Goal: Task Accomplishment & Management: Use online tool/utility

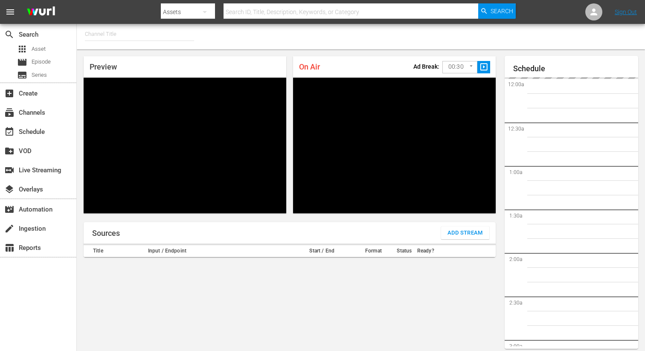
type input "FIFA+ English Global (1781)"
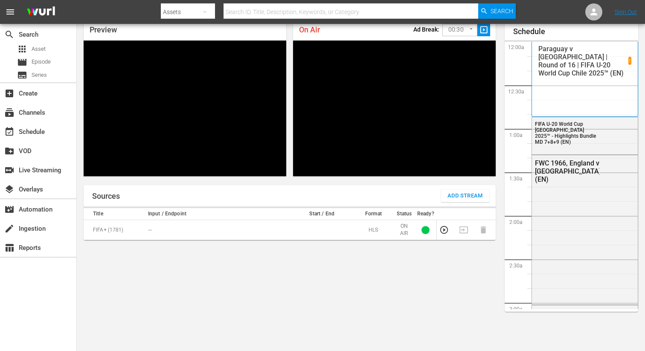
scroll to position [1804, 0]
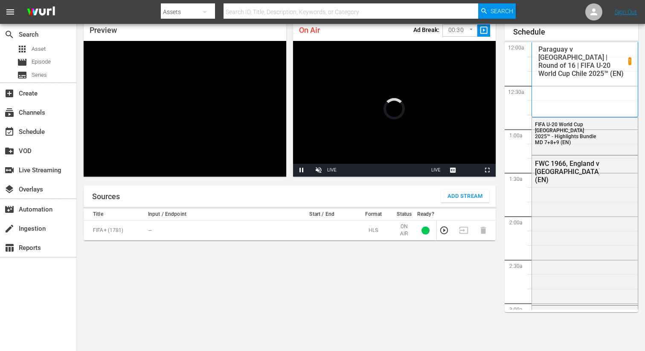
scroll to position [37, 0]
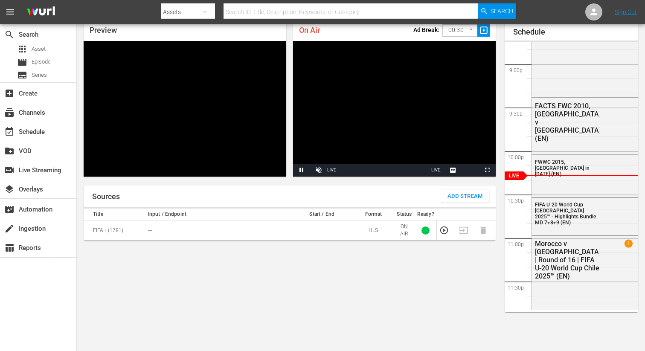
click at [459, 200] on span "Add Stream" at bounding box center [464, 197] width 35 height 10
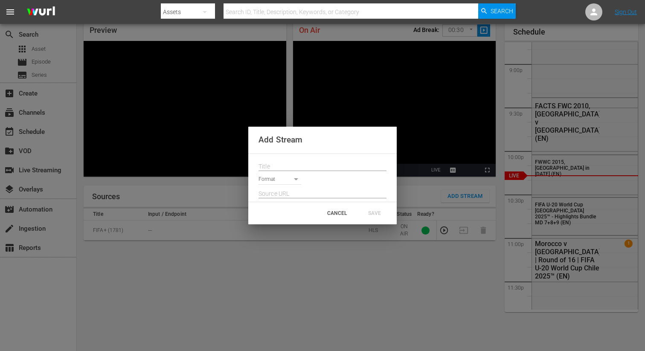
click at [280, 161] on input "text" at bounding box center [323, 166] width 128 height 13
paste input "Live Channel b601de65-f6bd-4767-8a87-57813524a539 eng FIFA U-20 World Cup [GEOG…"
type input "Live Channel b601de65-f6bd-4767-8a87-57813524a539 eng FIFA U-20 World Cup [GEOG…"
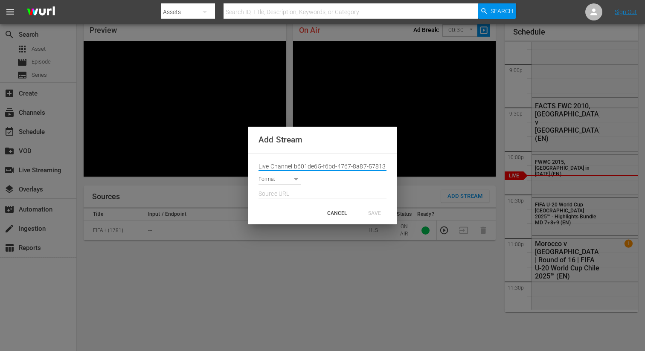
click at [273, 186] on div at bounding box center [323, 192] width 128 height 14
click at [273, 183] on body "menu Search By Assets Search ID, Title, Description, Keywords, or Category Sear…" at bounding box center [322, 138] width 645 height 351
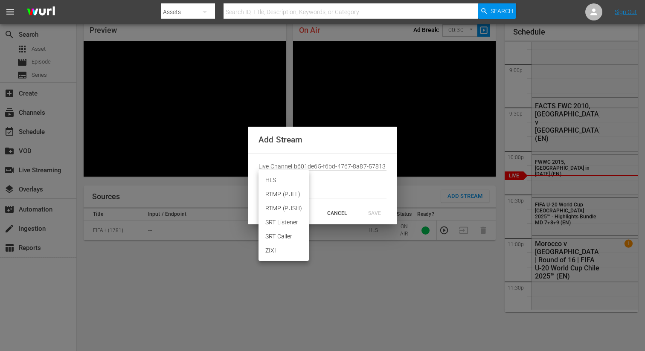
click at [273, 183] on li "HLS" at bounding box center [284, 180] width 50 height 14
type input "HLS"
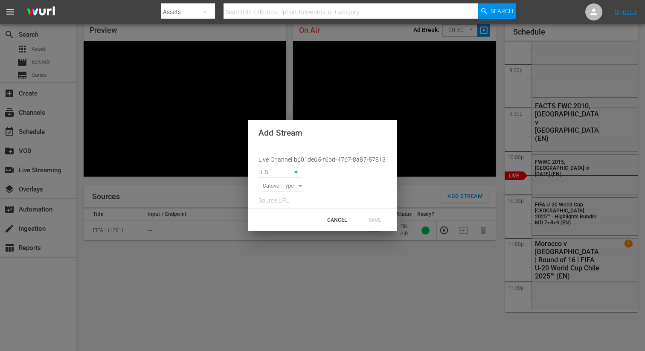
click at [273, 186] on body "menu Search By Assets Search ID, Title, Description, Keywords, or Category Sear…" at bounding box center [322, 138] width 645 height 351
click at [274, 202] on li "SIGNAL" at bounding box center [284, 201] width 43 height 14
type input "SIGNAL"
click at [275, 202] on input "text" at bounding box center [323, 201] width 128 height 13
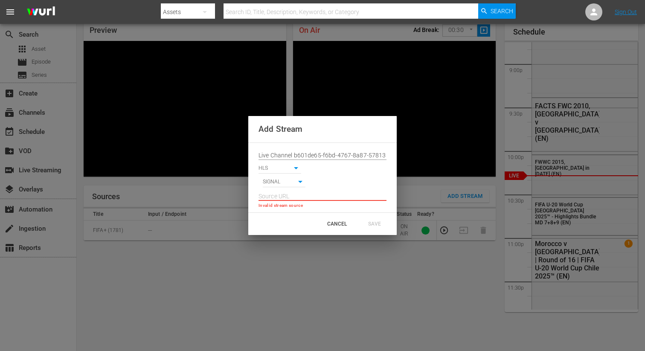
paste input "[URL][DOMAIN_NAME][DATE][DATE]"
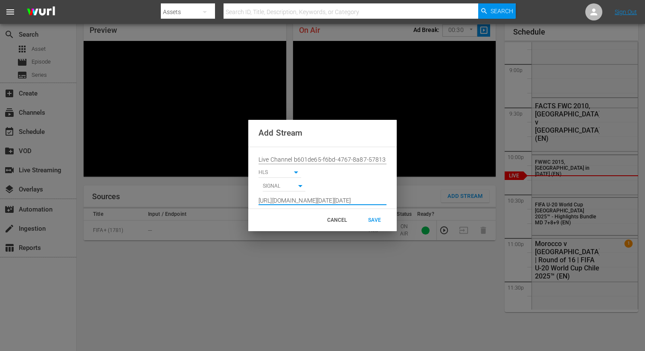
scroll to position [0, 627]
type input "[URL][DOMAIN_NAME][DATE][DATE]"
click at [369, 222] on div "SAVE" at bounding box center [375, 219] width 38 height 15
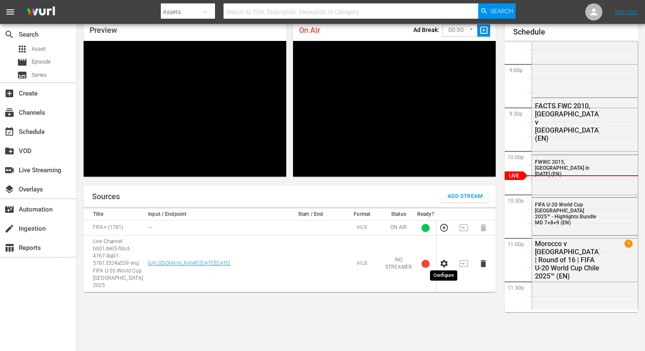
click at [447, 260] on icon "button" at bounding box center [444, 264] width 7 height 8
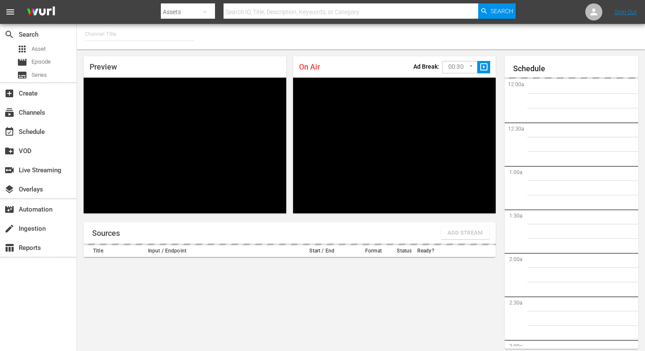
type input "FIFA+ French Local (1778)"
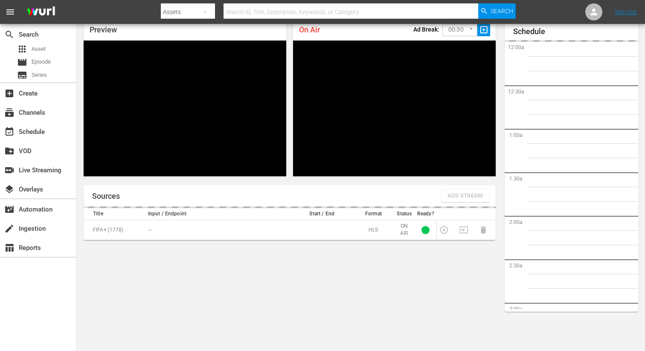
scroll to position [1807, 0]
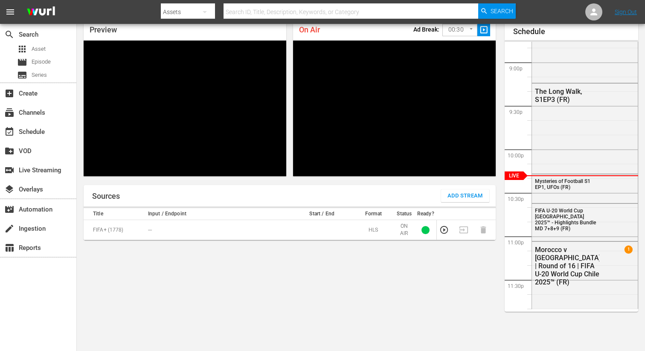
click at [413, 33] on div "On Air Ad Break: 00:30 30 ​ slideshow_sharp" at bounding box center [394, 29] width 203 height 21
click at [458, 204] on div "Sources Add Stream" at bounding box center [290, 195] width 412 height 21
click at [459, 192] on span "Add Stream" at bounding box center [464, 196] width 35 height 10
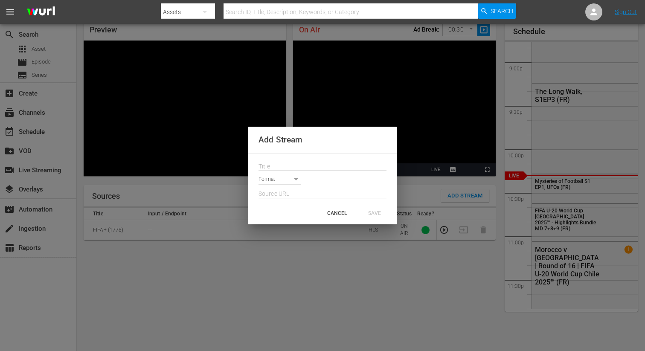
click at [285, 169] on input "text" at bounding box center [323, 166] width 128 height 13
paste input "Live Channel b601de65-f6bd-4767-8a87-57813524a539 eng FIFA U-20 World Cup [GEOG…"
type input "Live Channel b601de65-f6bd-4767-8a87-57813524a539 eng FIFA U-20 World Cup [GEOG…"
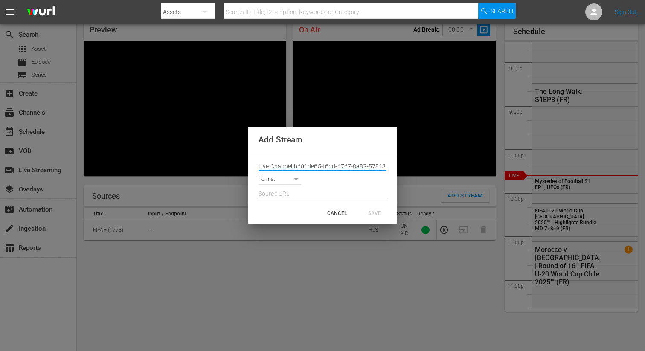
click at [283, 178] on body "menu Search By Assets Search ID, Title, Description, Keywords, or Category Sear…" at bounding box center [322, 138] width 645 height 351
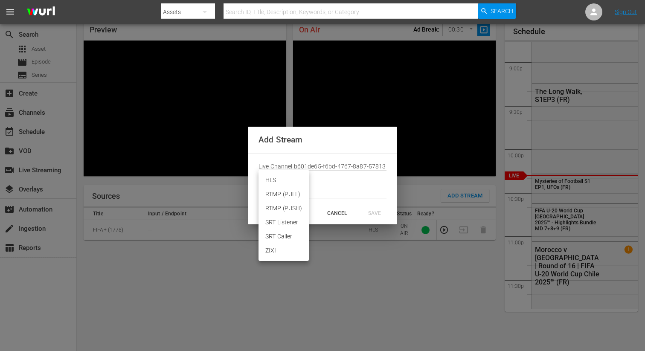
click at [272, 179] on li "HLS" at bounding box center [284, 180] width 50 height 14
type input "HLS"
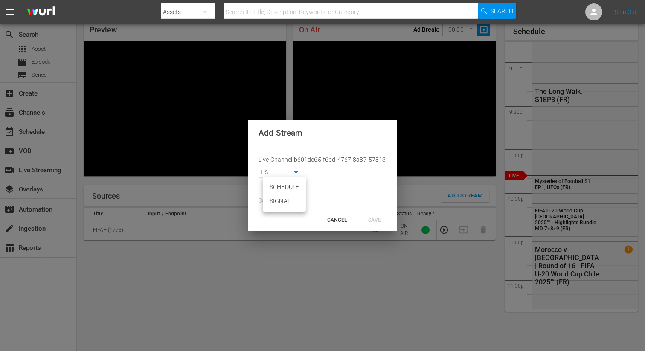
click at [272, 185] on body "menu Search By Assets Search ID, Title, Description, Keywords, or Category Sear…" at bounding box center [322, 138] width 645 height 351
click at [274, 196] on li "SIGNAL" at bounding box center [284, 201] width 43 height 14
type input "SIGNAL"
click at [274, 205] on input "text" at bounding box center [323, 201] width 128 height 13
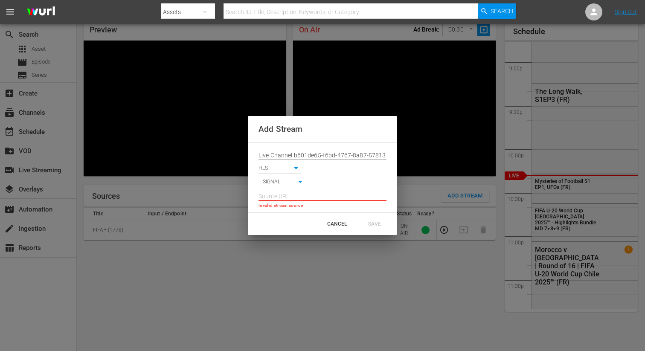
paste input "[URL][DOMAIN_NAME][DATE][DATE]"
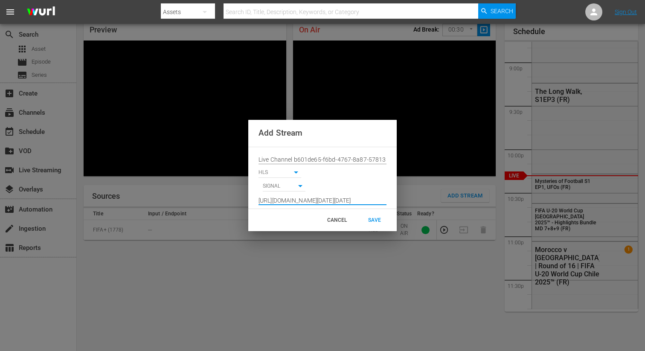
type input "[URL][DOMAIN_NAME][DATE][DATE]"
click at [369, 214] on div "SAVE" at bounding box center [375, 219] width 38 height 15
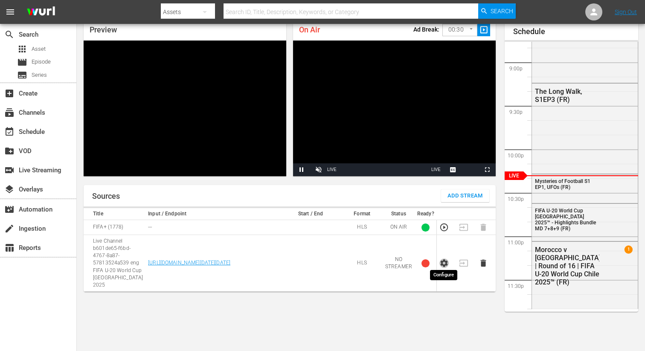
click at [441, 259] on icon "button" at bounding box center [443, 263] width 9 height 9
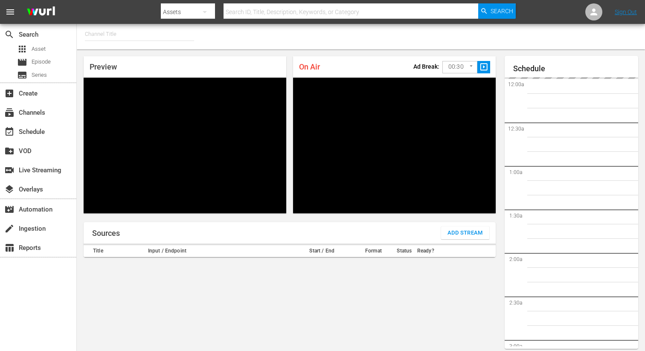
type input "FIFA+ German Local (1777)"
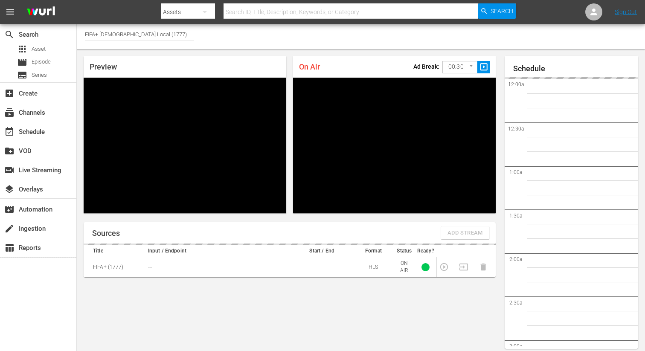
scroll to position [37, 0]
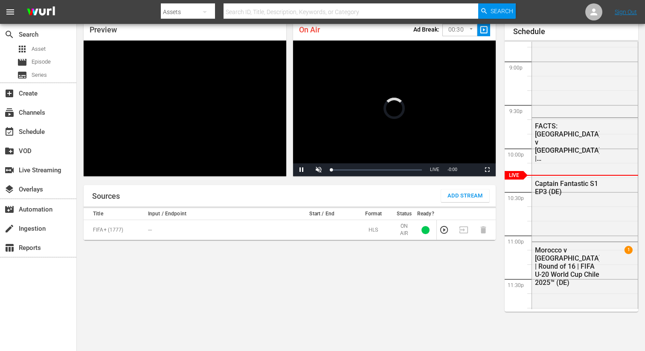
click at [467, 199] on span "Add Stream" at bounding box center [464, 196] width 35 height 10
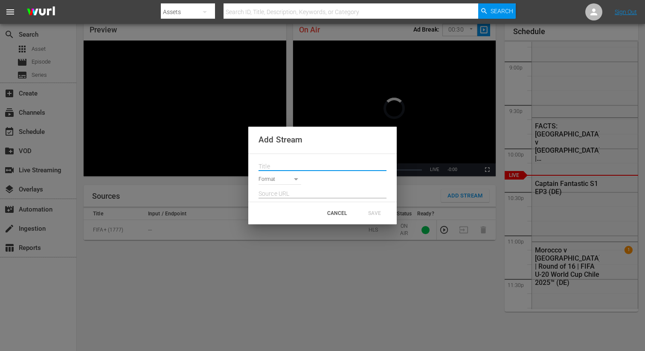
click at [349, 166] on input "text" at bounding box center [323, 166] width 128 height 13
paste input "Live Channel b601de65-f6bd-4767-8a87-57813524a539 eng FIFA U-20 World Cup [GEOG…"
type input "Live Channel b601de65-f6bd-4767-8a87-57813524a539 eng FIFA U-20 World Cup [GEOG…"
click at [280, 179] on body "menu Search By Assets Search ID, Title, Description, Keywords, or Category Sear…" at bounding box center [322, 138] width 645 height 351
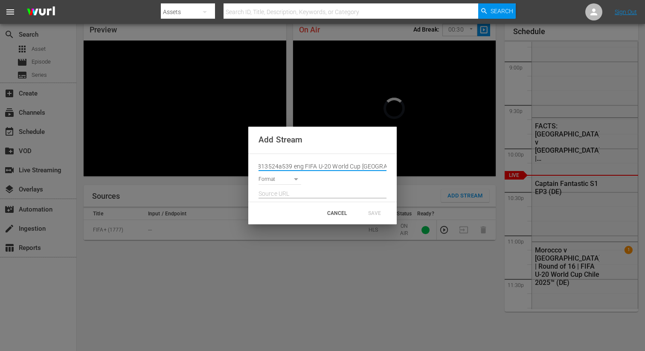
scroll to position [0, 0]
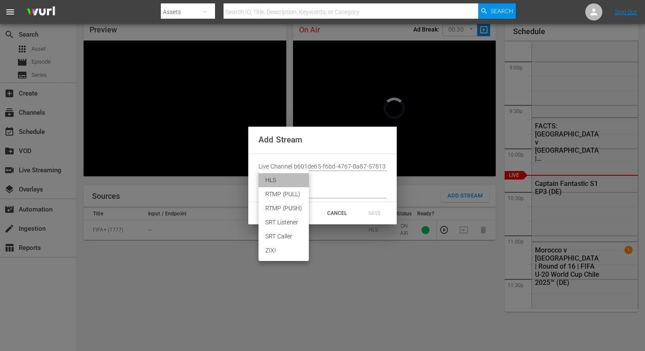
click at [273, 179] on li "HLS" at bounding box center [284, 180] width 50 height 14
type input "HLS"
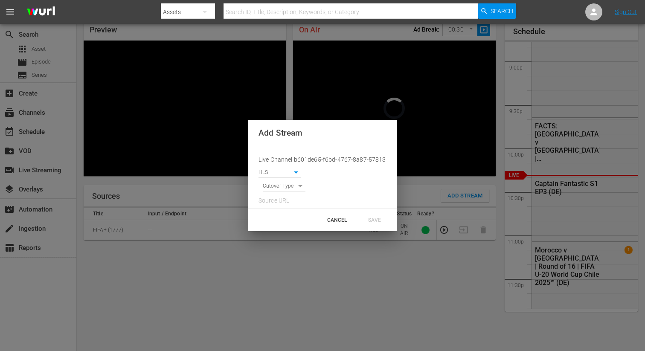
click at [272, 185] on body "menu Search By Assets Search ID, Title, Description, Keywords, or Category Sear…" at bounding box center [322, 138] width 645 height 351
click at [274, 200] on li "SIGNAL" at bounding box center [284, 201] width 43 height 14
type input "SIGNAL"
click at [274, 200] on input "text" at bounding box center [323, 201] width 128 height 13
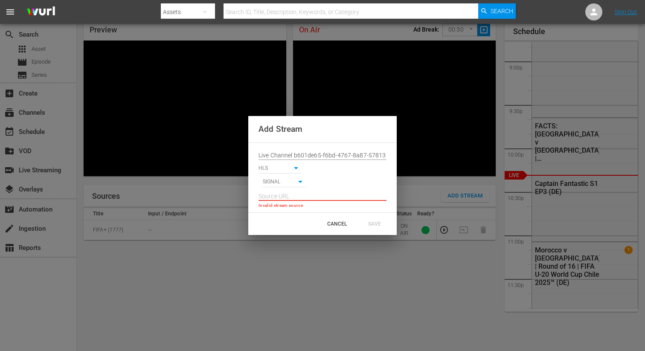
paste input "[URL][DOMAIN_NAME][DATE][DATE]"
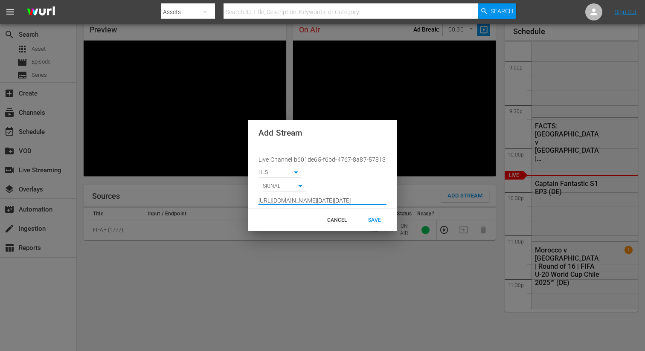
scroll to position [0, 627]
type input "[URL][DOMAIN_NAME][DATE][DATE]"
click at [380, 222] on div "SAVE" at bounding box center [375, 219] width 38 height 15
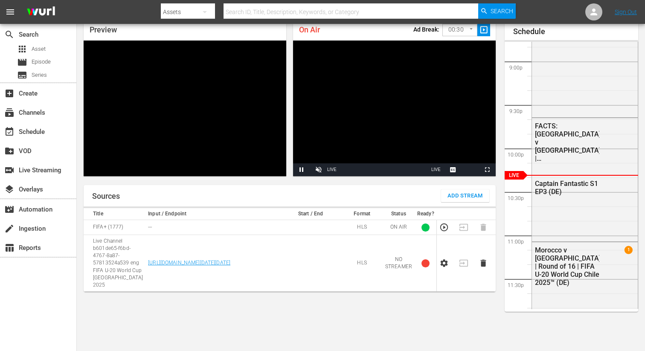
click at [446, 264] on td at bounding box center [447, 263] width 20 height 57
click at [445, 259] on icon "button" at bounding box center [443, 263] width 9 height 9
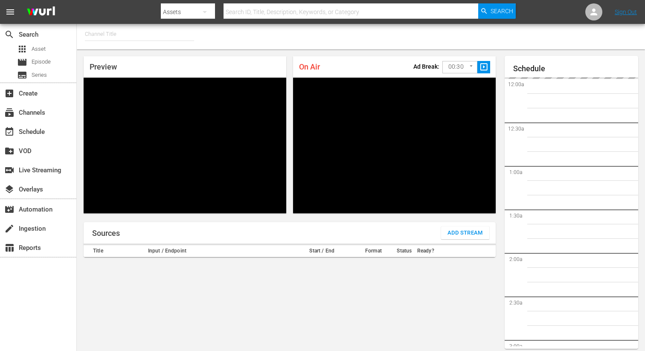
type input "FIFA+ Italian Local (1779)"
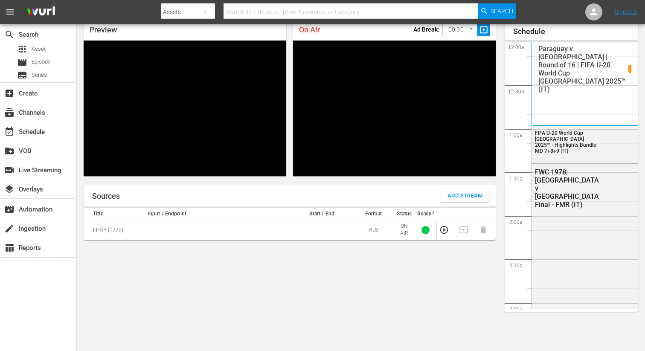
scroll to position [1808, 0]
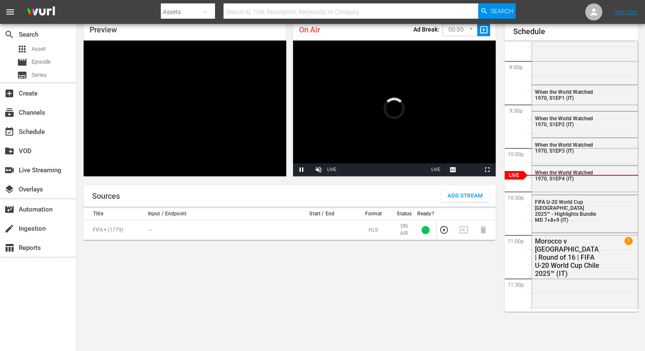
click at [456, 197] on span "Add Stream" at bounding box center [464, 196] width 35 height 10
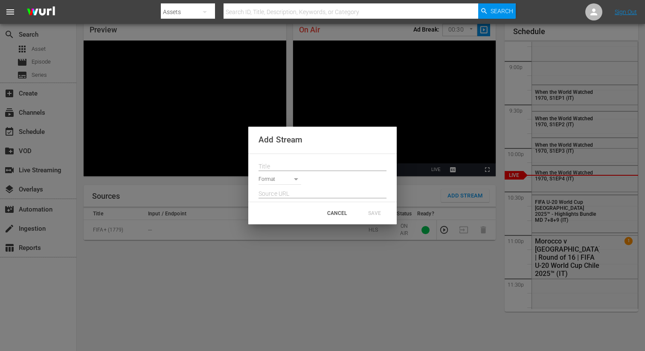
click at [285, 167] on input "text" at bounding box center [323, 166] width 128 height 13
paste input "Live Channel b601de65-f6bd-4767-8a87-57813524a539 eng FIFA U-20 World Cup [GEOG…"
type input "Live Channel b601de65-f6bd-4767-8a87-57813524a539 eng FIFA U-20 World Cup [GEOG…"
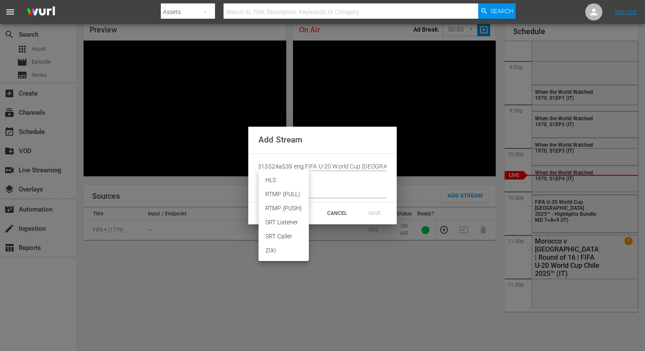
scroll to position [0, 0]
click at [282, 176] on body "menu Search By Assets Search ID, Title, Description, Keywords, or Category Sear…" at bounding box center [322, 138] width 645 height 351
click at [282, 181] on li "HLS" at bounding box center [284, 180] width 50 height 14
type input "HLS"
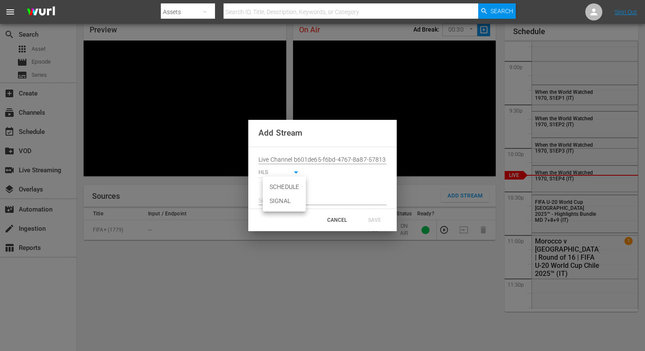
click at [281, 185] on body "menu Search By Assets Search ID, Title, Description, Keywords, or Category Sear…" at bounding box center [322, 138] width 645 height 351
click at [279, 201] on li "SIGNAL" at bounding box center [284, 201] width 43 height 14
type input "SIGNAL"
click at [279, 200] on input "text" at bounding box center [323, 201] width 128 height 13
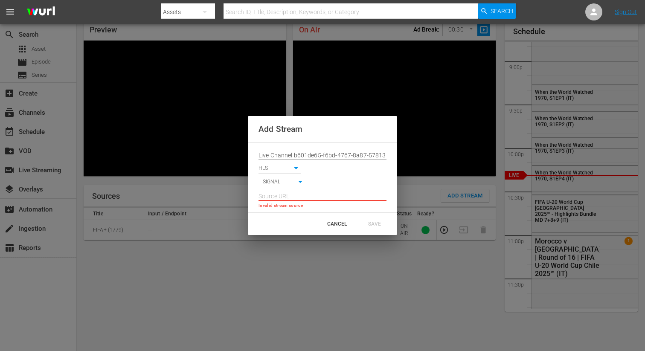
paste input "[URL][DOMAIN_NAME][DATE][DATE]"
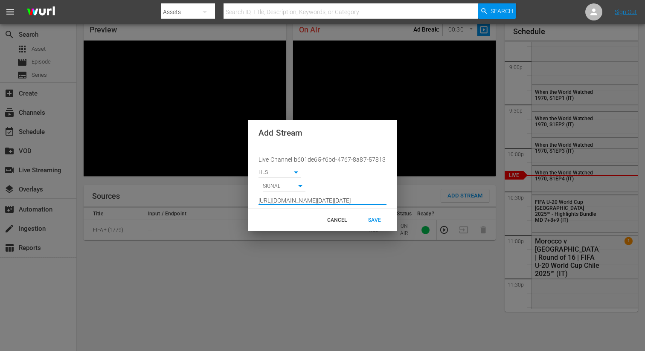
scroll to position [0, 627]
type input "[URL][DOMAIN_NAME][DATE][DATE]"
click at [374, 210] on div "CANCEL SAVE" at bounding box center [322, 220] width 148 height 22
click at [372, 219] on div "SAVE" at bounding box center [375, 219] width 38 height 15
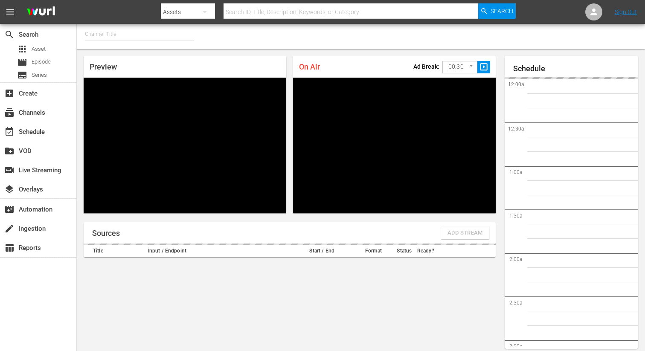
type input "FIFA+ [DEMOGRAPHIC_DATA] Local (1776)"
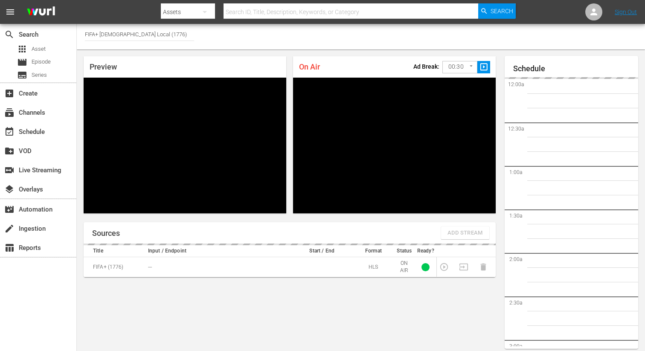
scroll to position [37, 0]
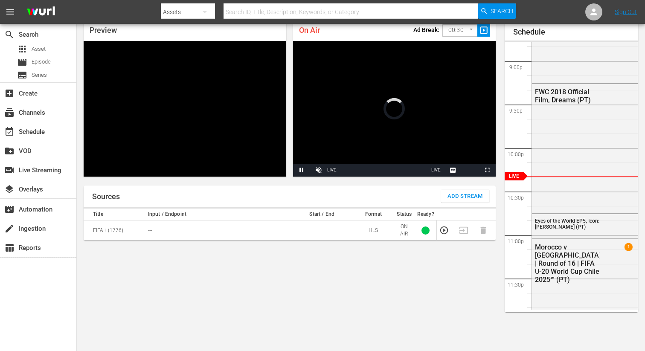
click at [462, 197] on span "Add Stream" at bounding box center [464, 197] width 35 height 10
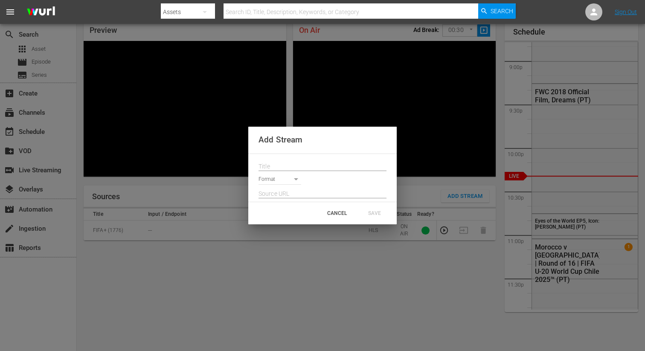
click at [268, 160] on input "text" at bounding box center [323, 166] width 128 height 13
paste input "Live Channel b601de65-f6bd-4767-8a87-57813524a539 eng FIFA U-20 World Cup [GEOG…"
type input "Live Channel b601de65-f6bd-4767-8a87-57813524a539 eng FIFA U-20 World Cup [GEOG…"
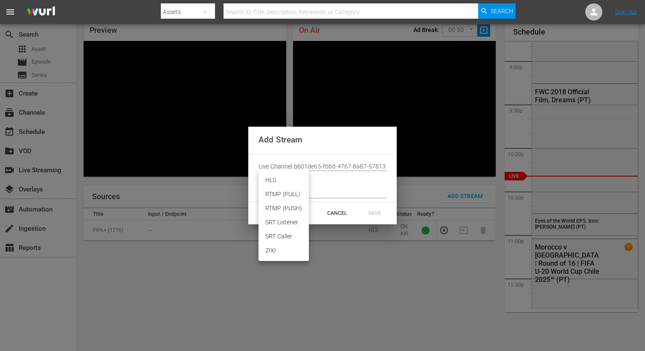
click at [274, 181] on body "menu Search By Assets Search ID, Title, Description, Keywords, or Category Sear…" at bounding box center [322, 138] width 645 height 351
click at [274, 183] on li "HLS" at bounding box center [284, 180] width 50 height 14
type input "HLS"
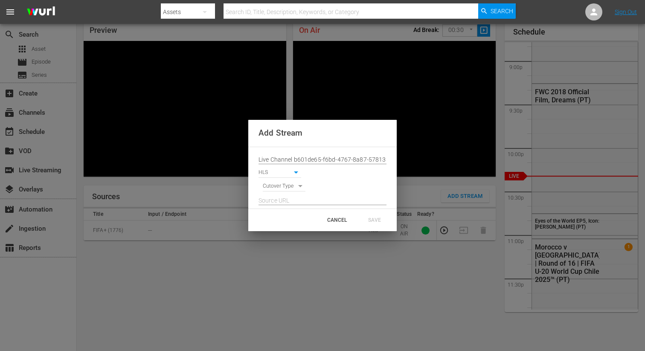
click at [274, 185] on body "menu Search By Assets Search ID, Title, Description, Keywords, or Category Sear…" at bounding box center [322, 138] width 645 height 351
click at [274, 195] on li "SIGNAL" at bounding box center [284, 201] width 43 height 14
type input "SIGNAL"
click at [276, 200] on input "text" at bounding box center [323, 201] width 128 height 13
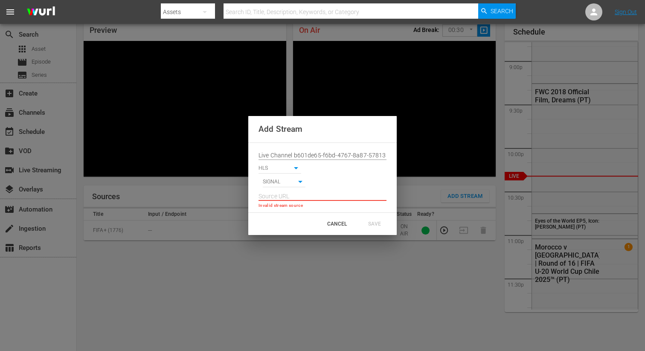
paste input "[URL][DOMAIN_NAME][DATE][DATE]"
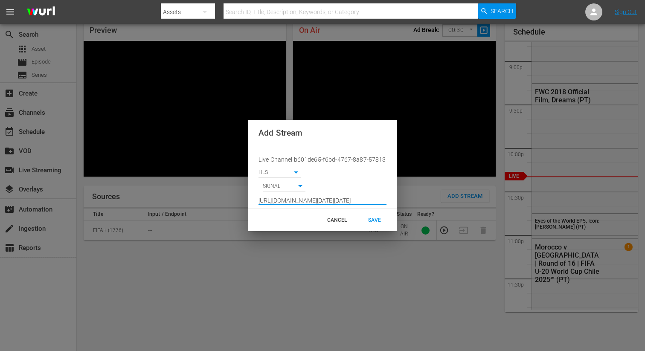
scroll to position [0, 627]
type input "[URL][DOMAIN_NAME][DATE][DATE]"
click at [365, 219] on div "SAVE" at bounding box center [375, 219] width 38 height 15
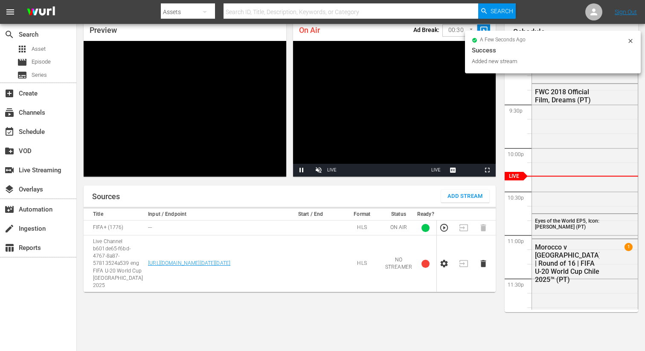
click at [443, 260] on icon "button" at bounding box center [443, 263] width 9 height 9
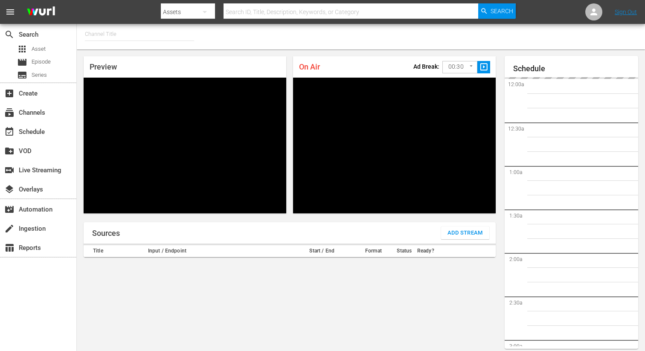
type input "FIFA+ Spanish Global (1780)"
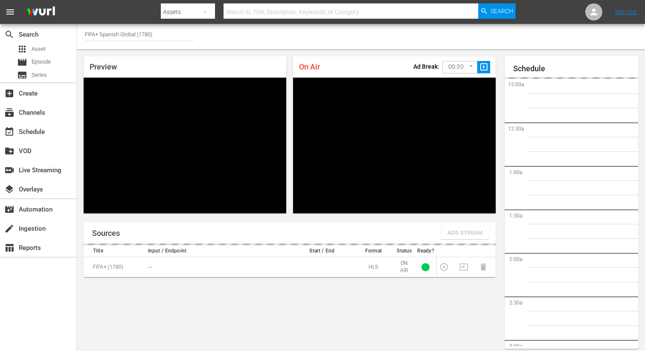
scroll to position [37, 0]
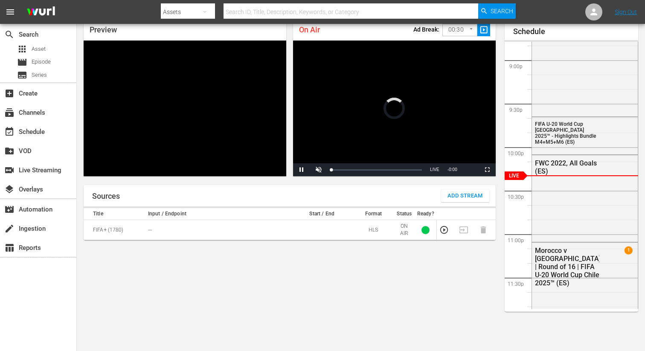
click at [475, 201] on button "Add Stream" at bounding box center [465, 195] width 48 height 13
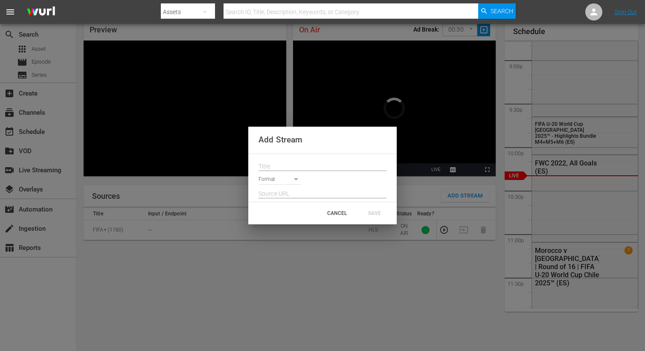
click at [279, 169] on input "text" at bounding box center [323, 166] width 128 height 13
paste input "Live Channel b601de65-f6bd-4767-8a87-57813524a539 eng FIFA U-20 World Cup [GEOG…"
type input "Live Channel b601de65-f6bd-4767-8a87-57813524a539 eng FIFA U-20 World Cup [GEOG…"
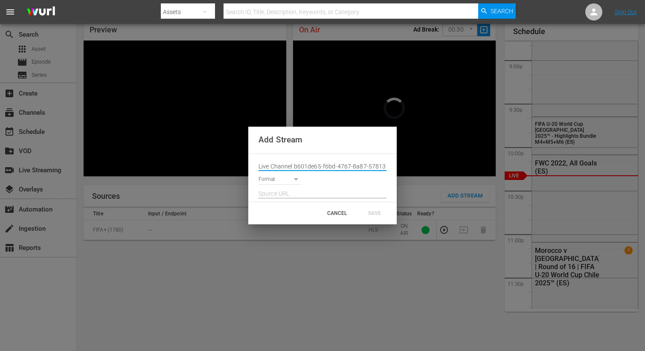
click at [275, 179] on body "menu Search By Assets Search ID, Title, Description, Keywords, or Category Sear…" at bounding box center [322, 138] width 645 height 351
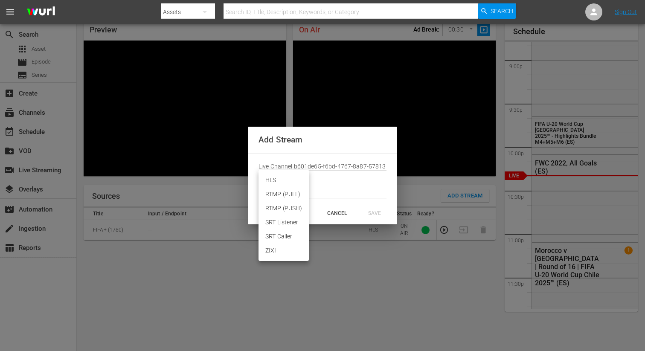
click at [275, 185] on li "HLS" at bounding box center [284, 180] width 50 height 14
type input "HLS"
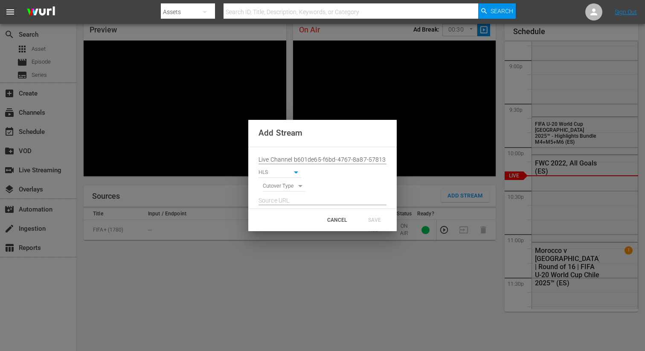
click at [275, 192] on div at bounding box center [323, 199] width 128 height 14
click at [277, 187] on body "menu Search By Assets Search ID, Title, Description, Keywords, or Category Sear…" at bounding box center [322, 138] width 645 height 351
click at [277, 203] on li "SIGNAL" at bounding box center [284, 201] width 43 height 14
type input "SIGNAL"
click at [277, 203] on input "text" at bounding box center [323, 201] width 128 height 13
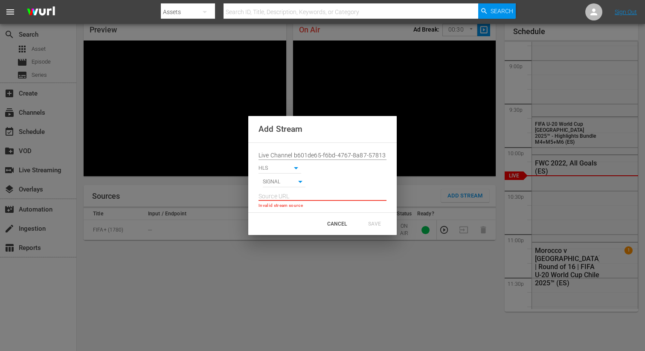
paste input "[URL][DOMAIN_NAME][DATE][DATE]"
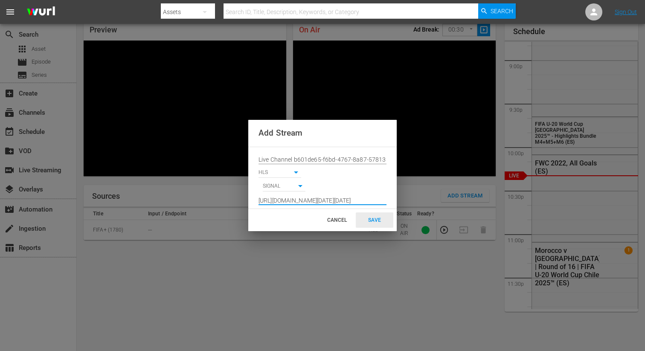
type input "[URL][DOMAIN_NAME][DATE][DATE]"
click at [372, 220] on div "SAVE" at bounding box center [375, 219] width 38 height 15
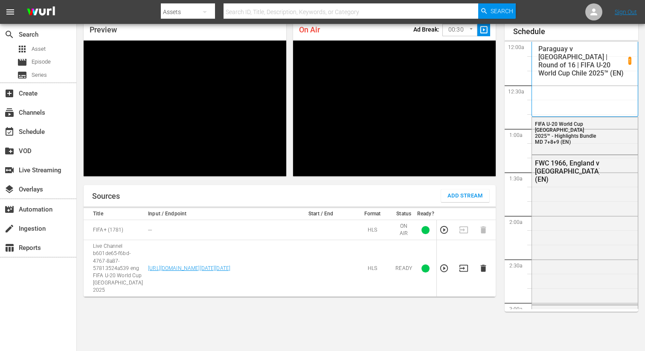
scroll to position [1851, 0]
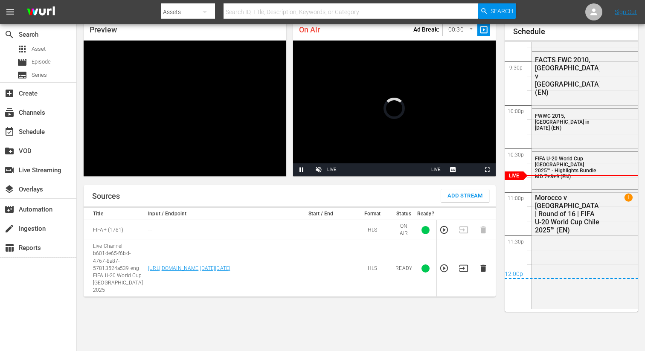
click at [462, 265] on icon "button" at bounding box center [463, 268] width 9 height 7
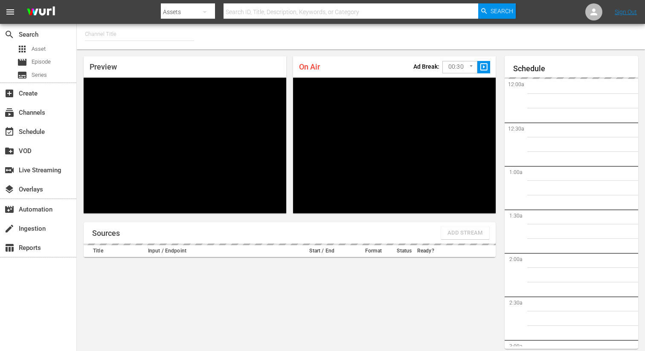
type input "FIFA+ [DEMOGRAPHIC_DATA] Local (1778)"
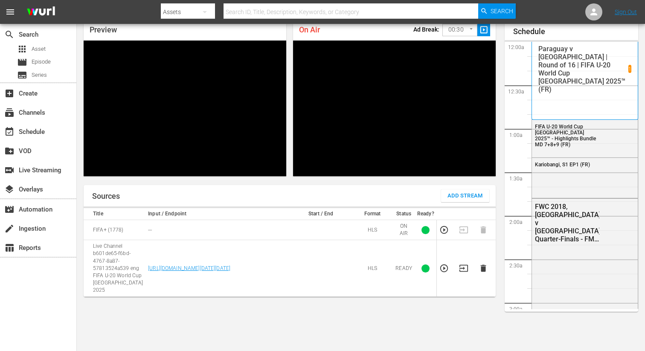
scroll to position [1851, 0]
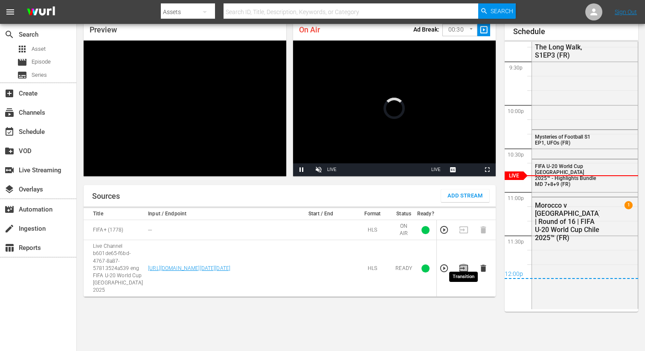
click at [465, 264] on icon "button" at bounding box center [463, 268] width 9 height 9
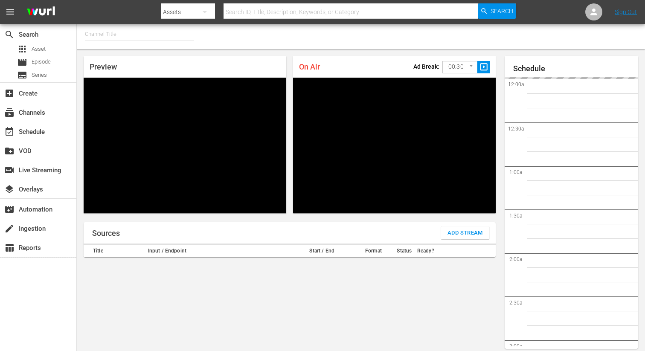
type input "FIFA+ German Local (1777)"
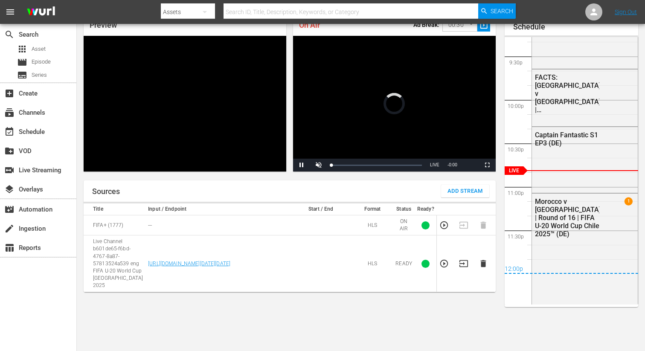
scroll to position [37, 0]
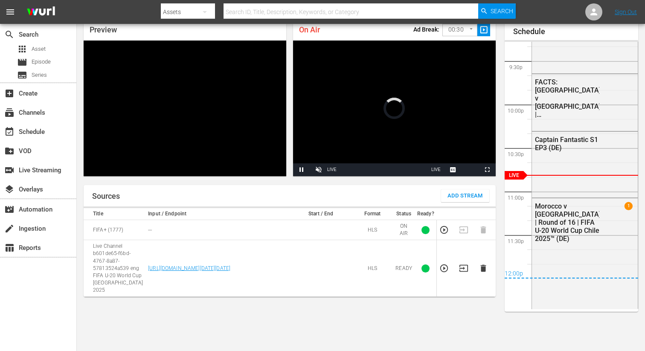
click at [464, 265] on icon "button" at bounding box center [463, 268] width 9 height 7
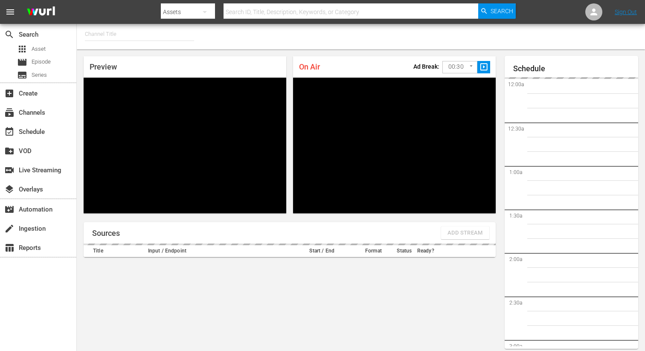
type input "FIFA+ Italian Local (1779)"
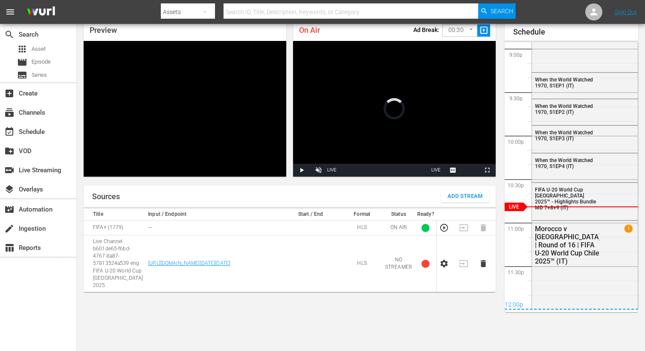
scroll to position [1852, 0]
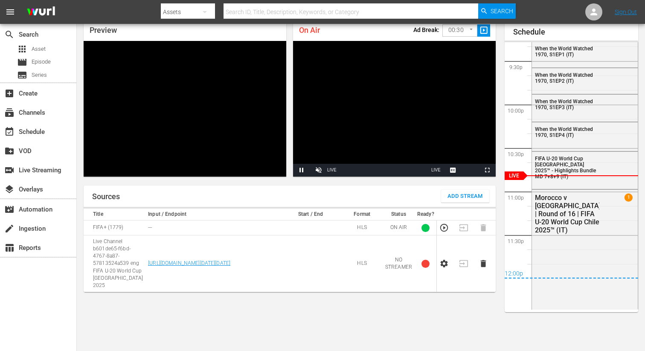
click at [444, 260] on icon "button" at bounding box center [443, 263] width 9 height 9
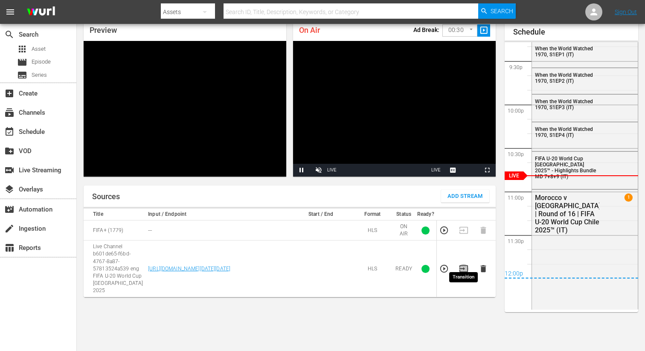
click at [463, 264] on icon "button" at bounding box center [463, 268] width 9 height 9
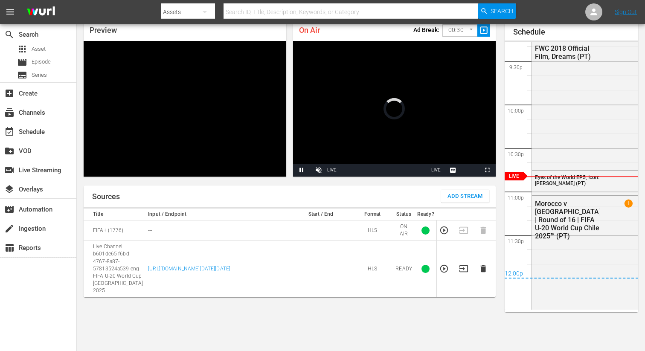
scroll to position [37, 0]
click at [464, 265] on icon "button" at bounding box center [463, 268] width 9 height 7
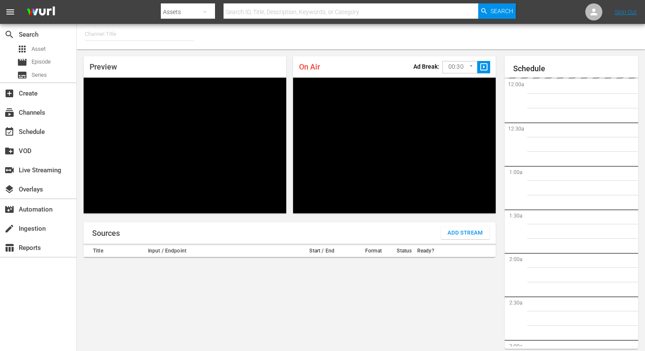
type input "FIFA+ Spanish Global (1780)"
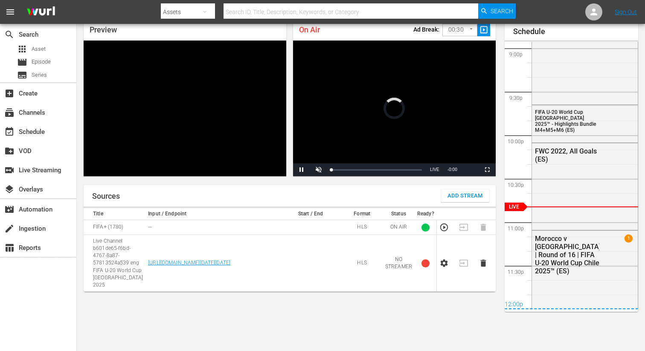
scroll to position [1852, 0]
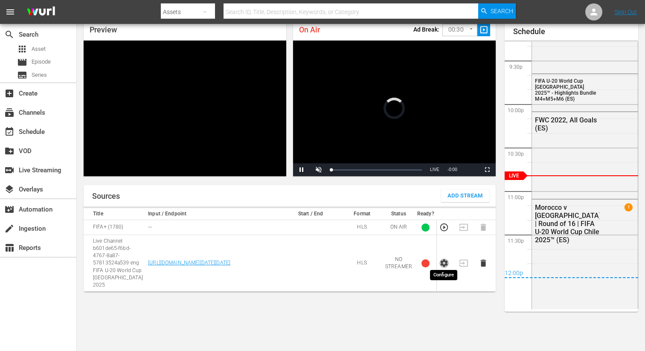
click at [446, 259] on icon "button" at bounding box center [444, 263] width 7 height 8
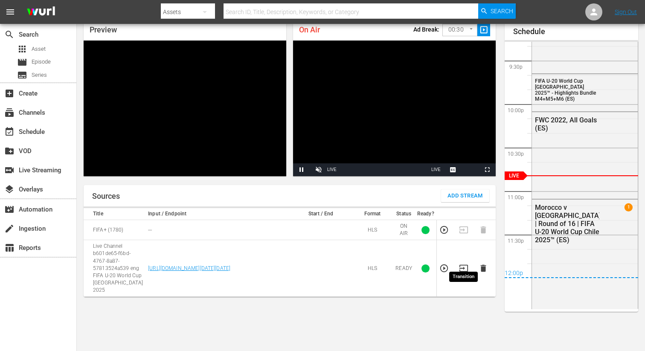
click at [461, 264] on icon "button" at bounding box center [463, 268] width 9 height 9
